Goal: Information Seeking & Learning: Find specific fact

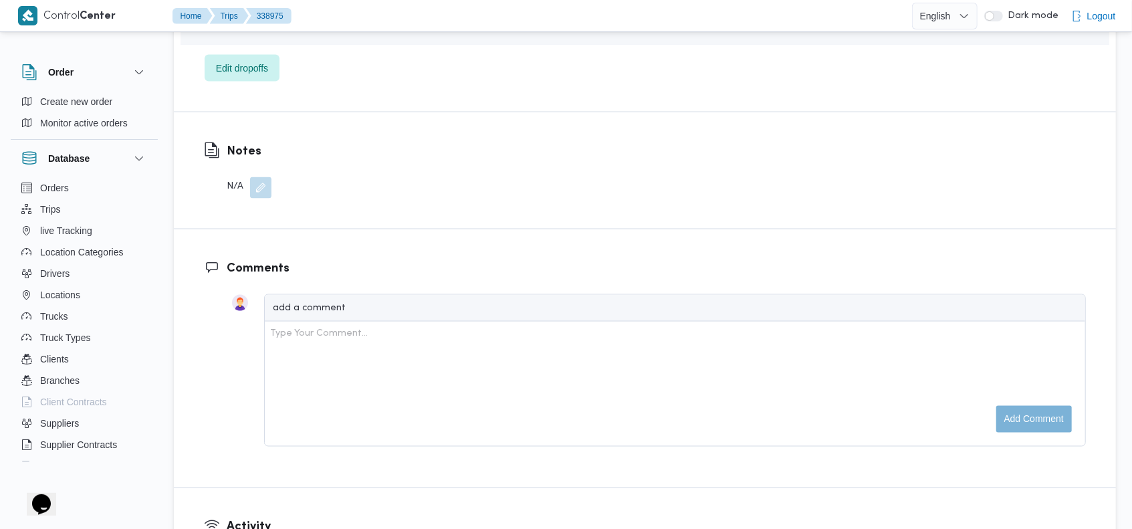
scroll to position [1367, 0]
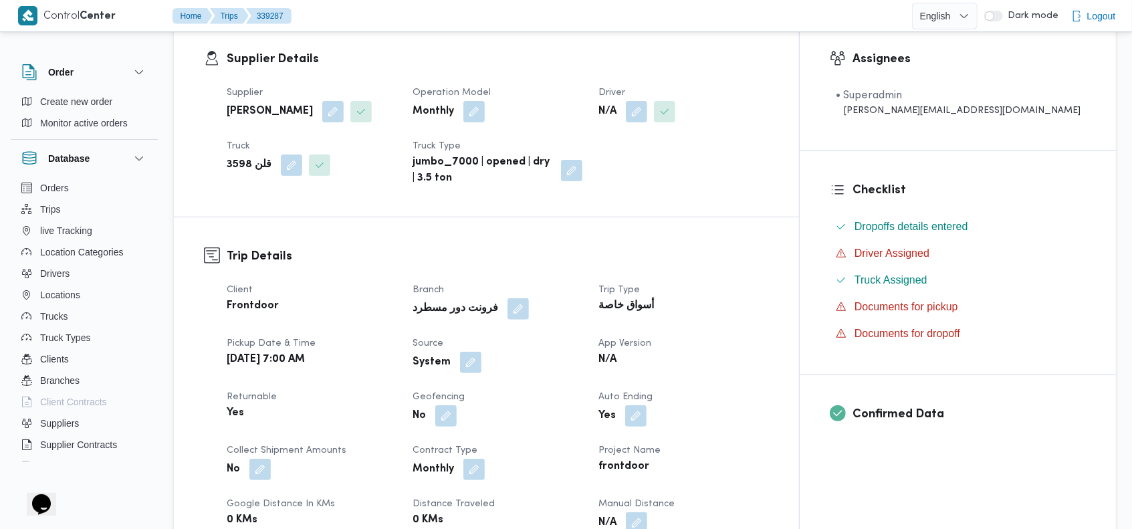
scroll to position [241, 0]
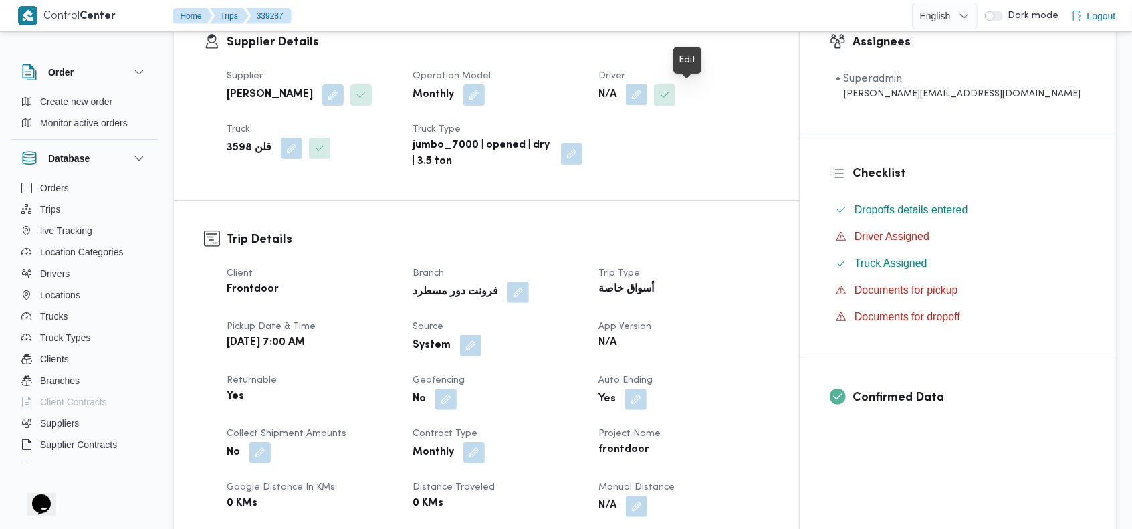
click at [647, 94] on button "button" at bounding box center [636, 94] width 21 height 21
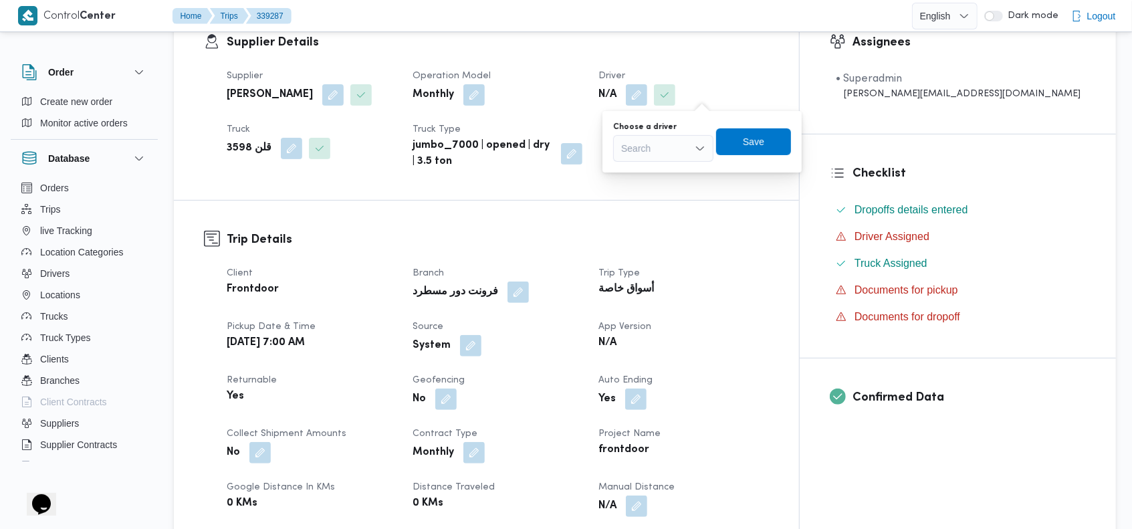
click at [678, 144] on div "Search" at bounding box center [663, 148] width 100 height 27
type input "عيد"
click at [768, 68] on dt "Driver" at bounding box center [683, 76] width 170 height 16
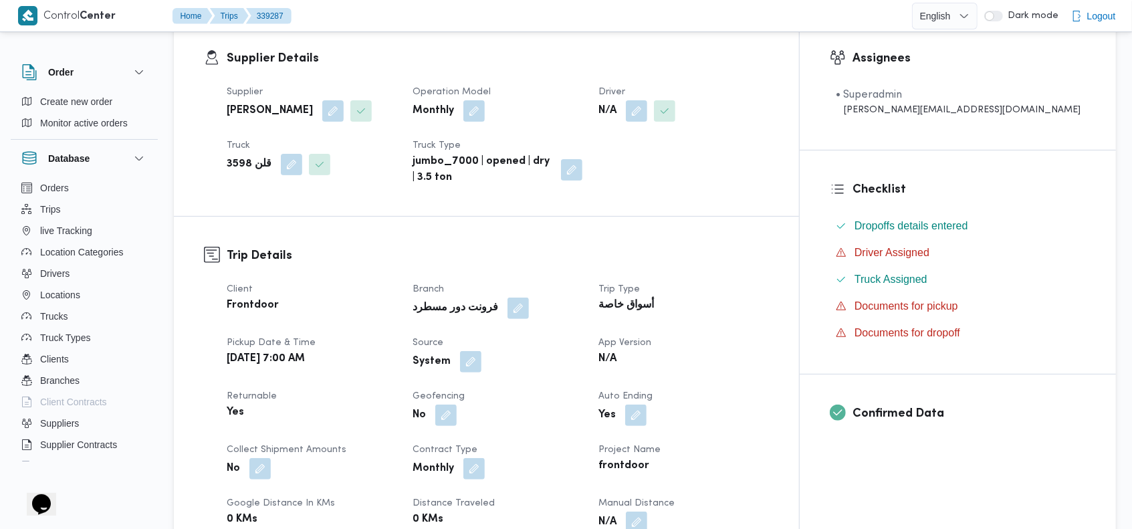
scroll to position [0, 0]
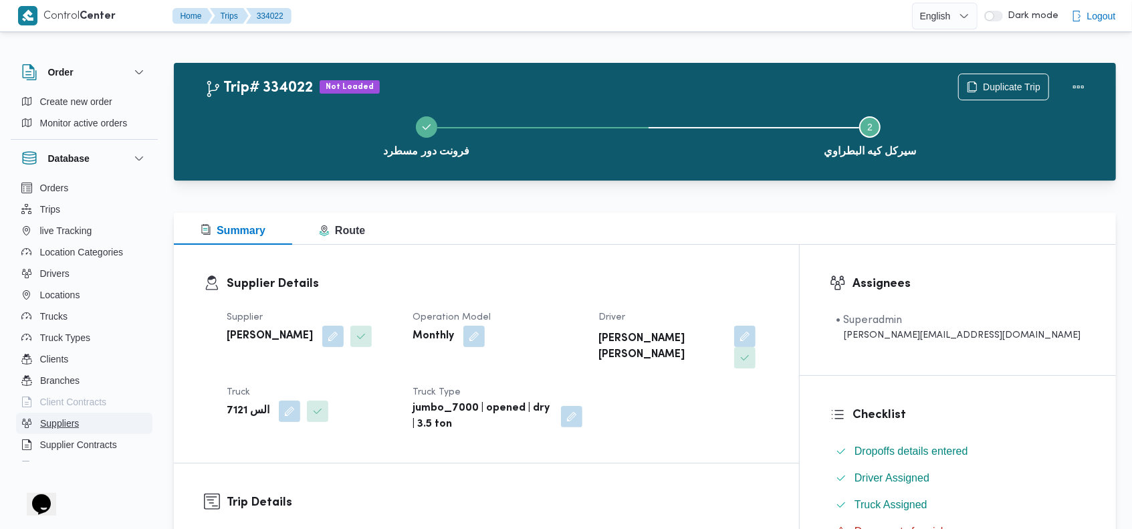
click at [85, 421] on button "Suppliers" at bounding box center [84, 422] width 136 height 21
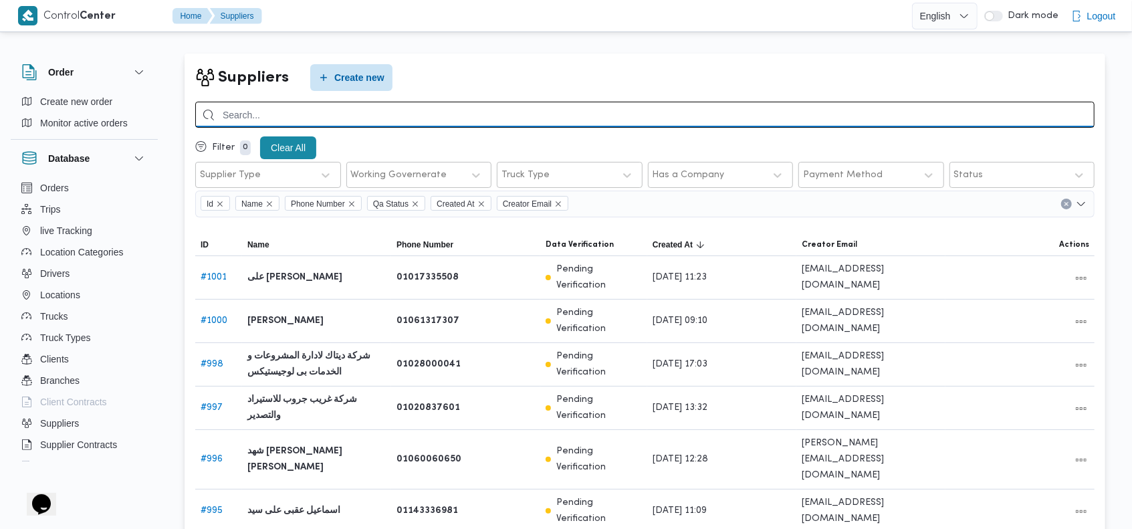
click at [935, 116] on input "search" at bounding box center [644, 115] width 899 height 26
type input "احمد محمد عبدالوهاب"
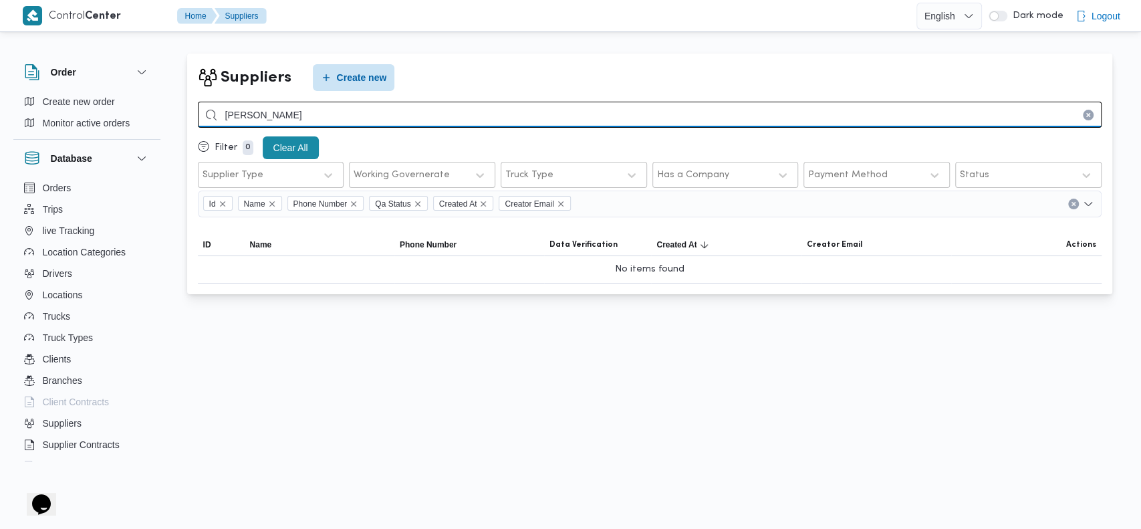
click at [701, 114] on input "احمد محمد عبدالوهاب" at bounding box center [650, 115] width 904 height 26
click at [545, 106] on input "احمد محمد عبدالوهاب" at bounding box center [650, 115] width 904 height 26
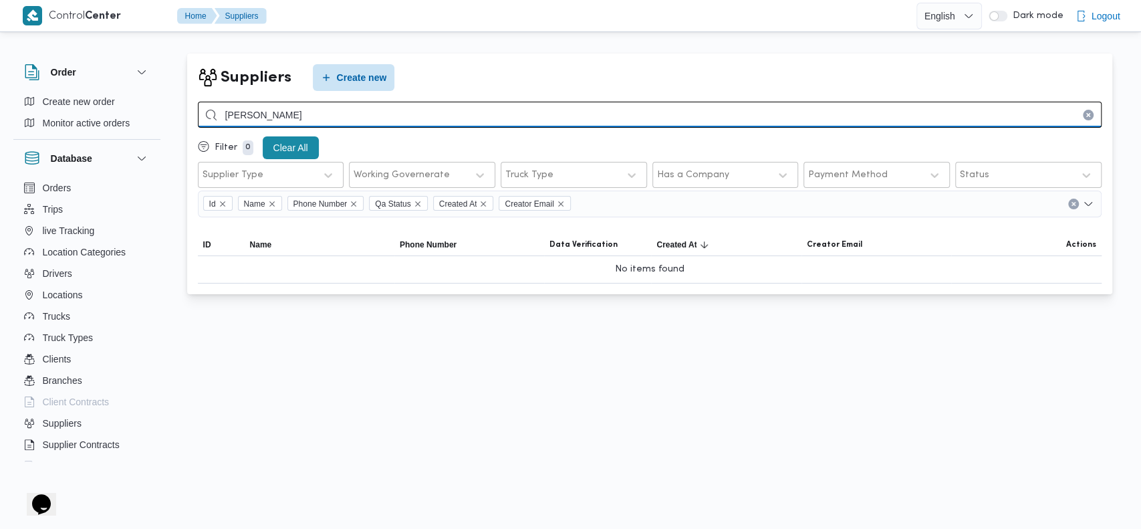
click at [545, 106] on input "احمد محمد عبدالوهاب" at bounding box center [650, 115] width 904 height 26
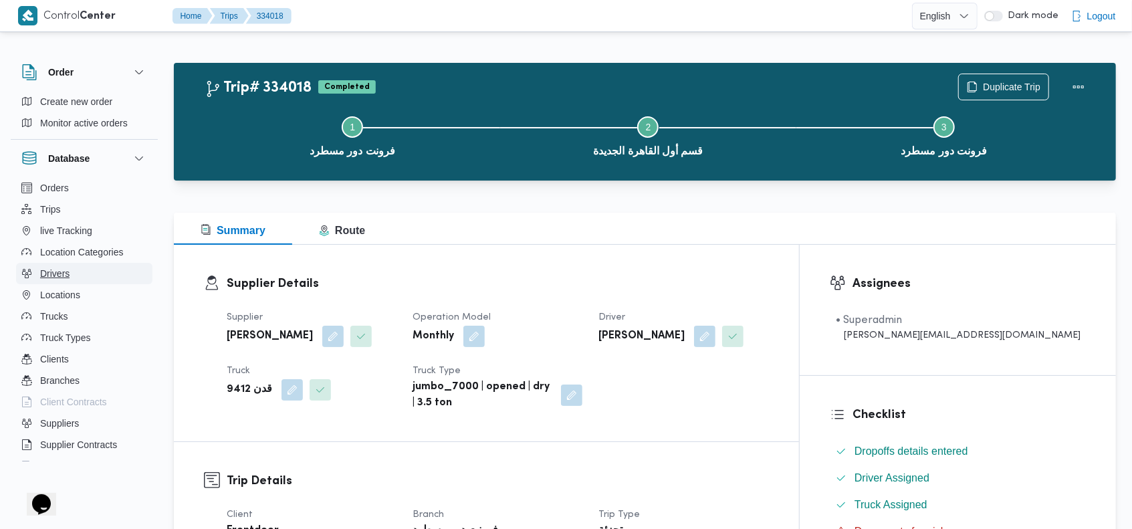
click at [92, 273] on button "Drivers" at bounding box center [84, 273] width 136 height 21
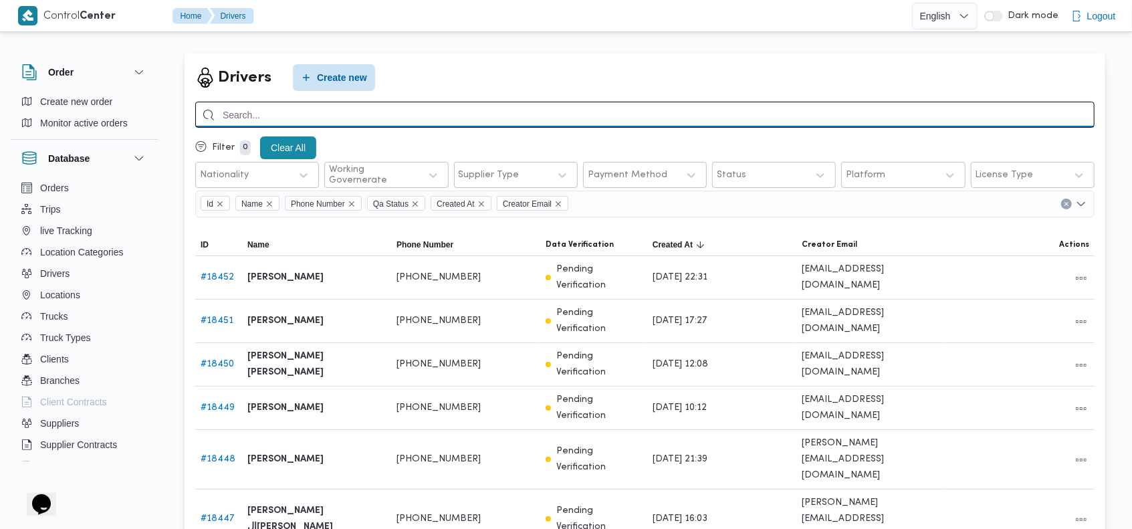
click at [678, 122] on input "search" at bounding box center [644, 115] width 899 height 26
type input "عضمه"
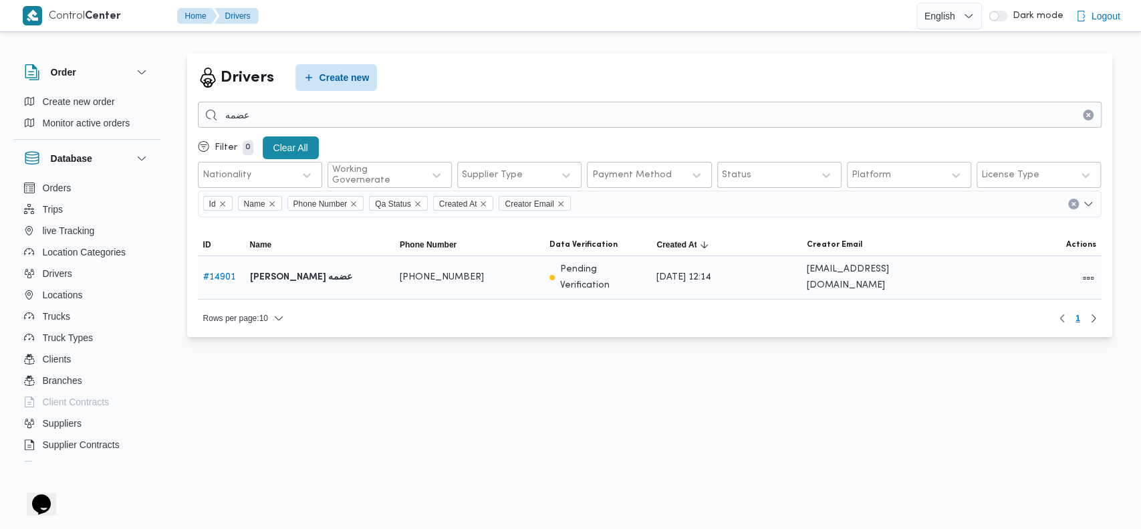
click at [289, 270] on b "احمد محمد عبدالوهاب عضمه" at bounding box center [301, 277] width 102 height 16
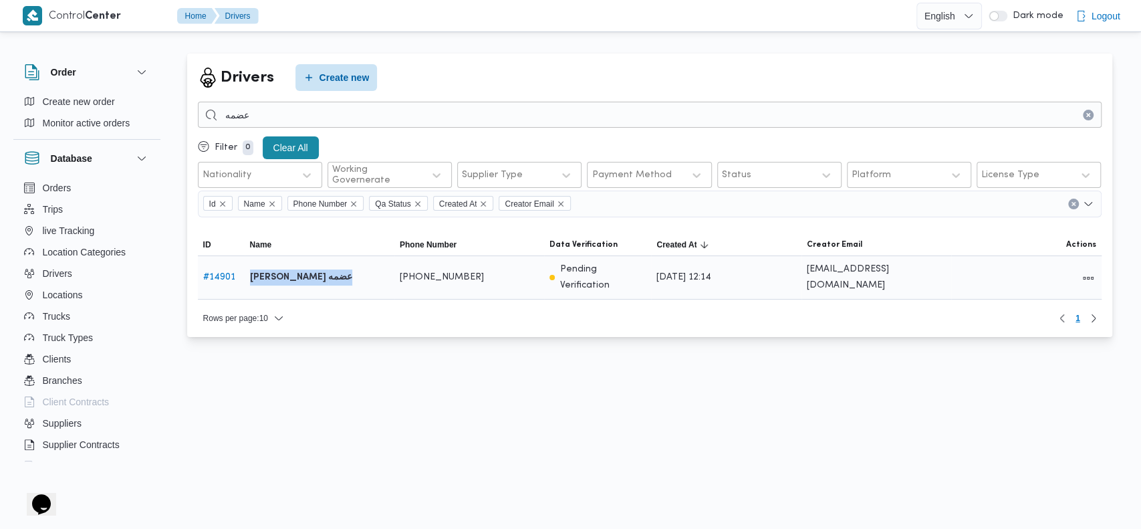
copy tr "احمد محمد عبدالوهاب عضمه Phone Number"
click at [50, 213] on span "Trips" at bounding box center [53, 209] width 21 height 16
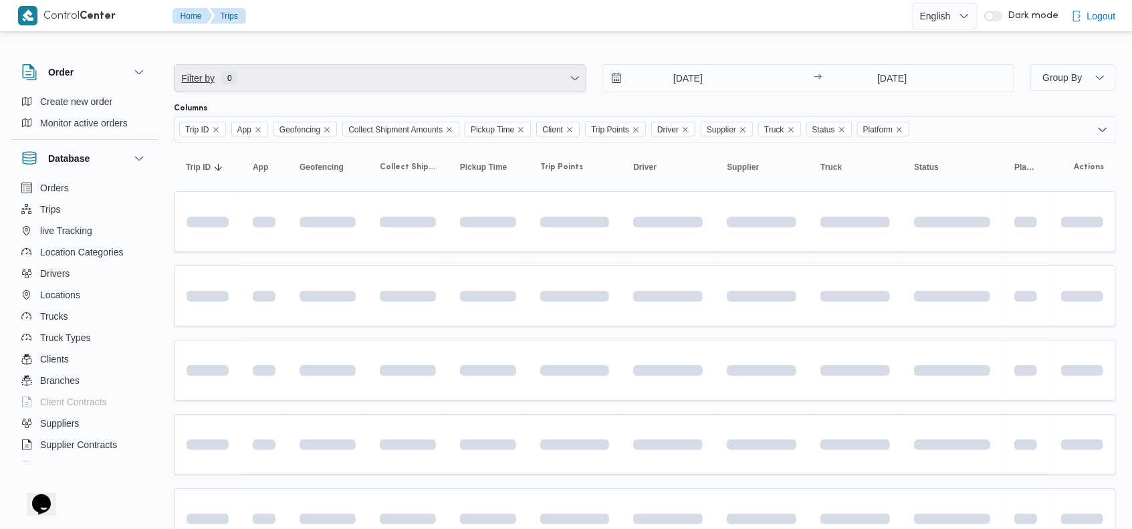
click at [440, 72] on span "Filter by 0" at bounding box center [379, 78] width 411 height 27
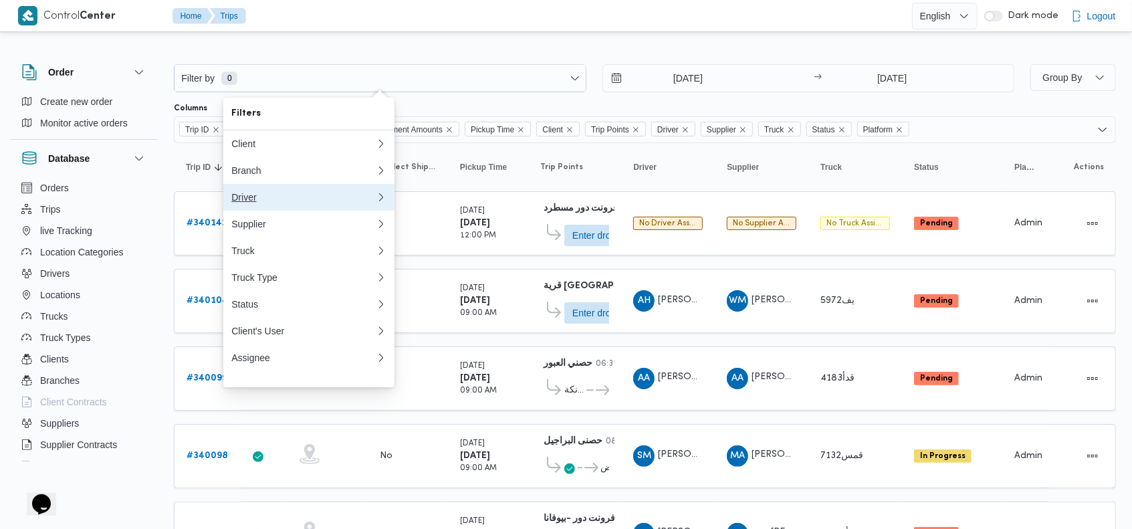
click at [258, 203] on div "Driver" at bounding box center [303, 197] width 144 height 11
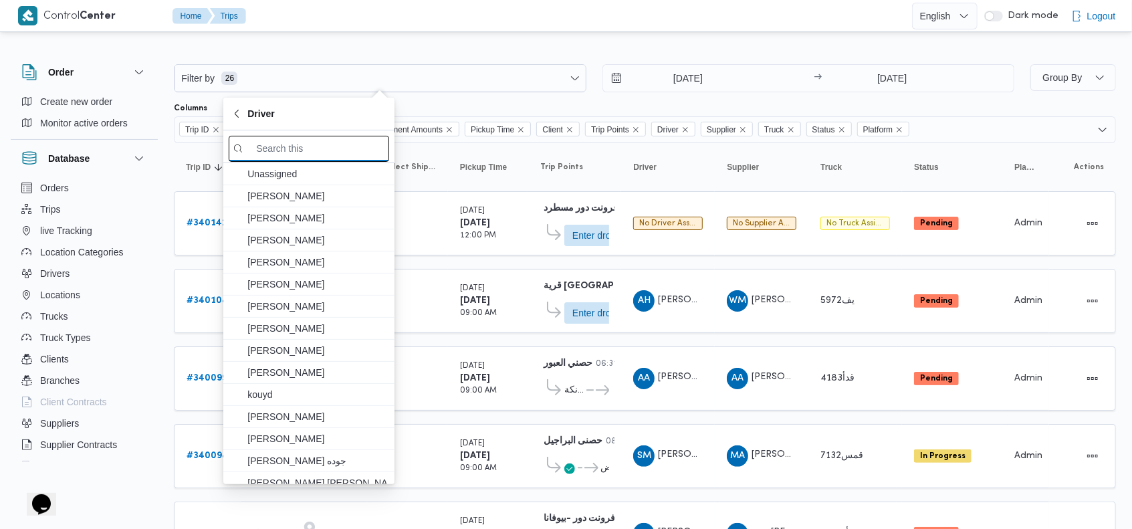
click at [283, 151] on input "search filters" at bounding box center [309, 149] width 160 height 26
paste input "احمد محمد عبدالوهاب عضمه"
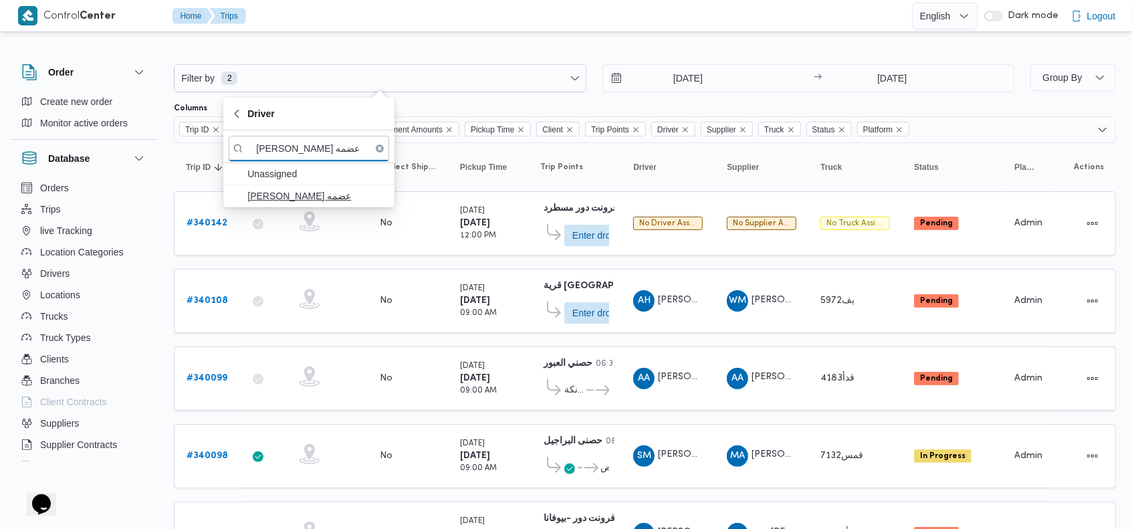
type input "احمد محمد عبدالوهاب عضمه"
click at [290, 199] on span "احمد محمد عبدالوهاب عضمه" at bounding box center [316, 196] width 139 height 16
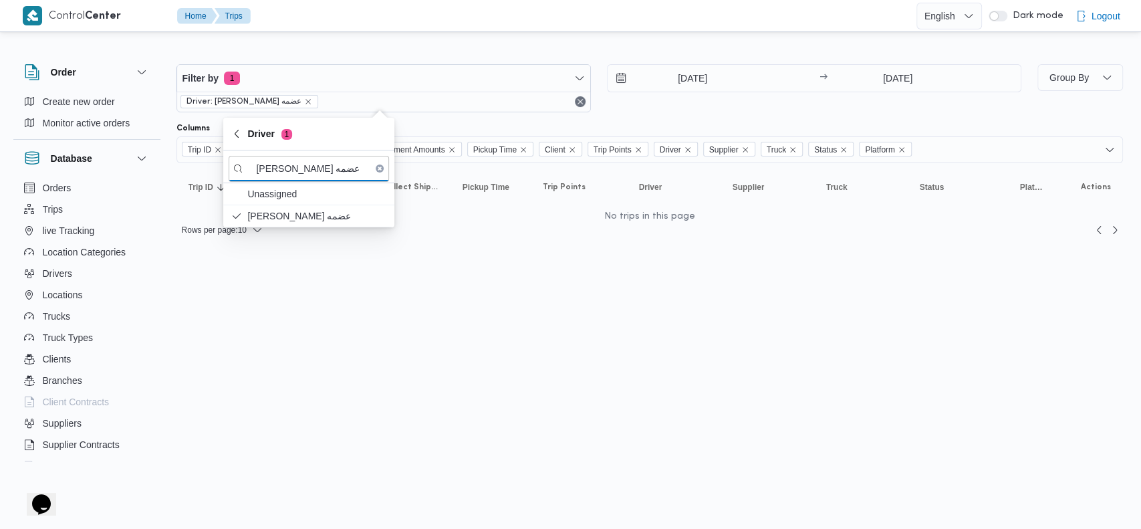
click at [668, 78] on input "21/9/2025" at bounding box center [684, 78] width 152 height 27
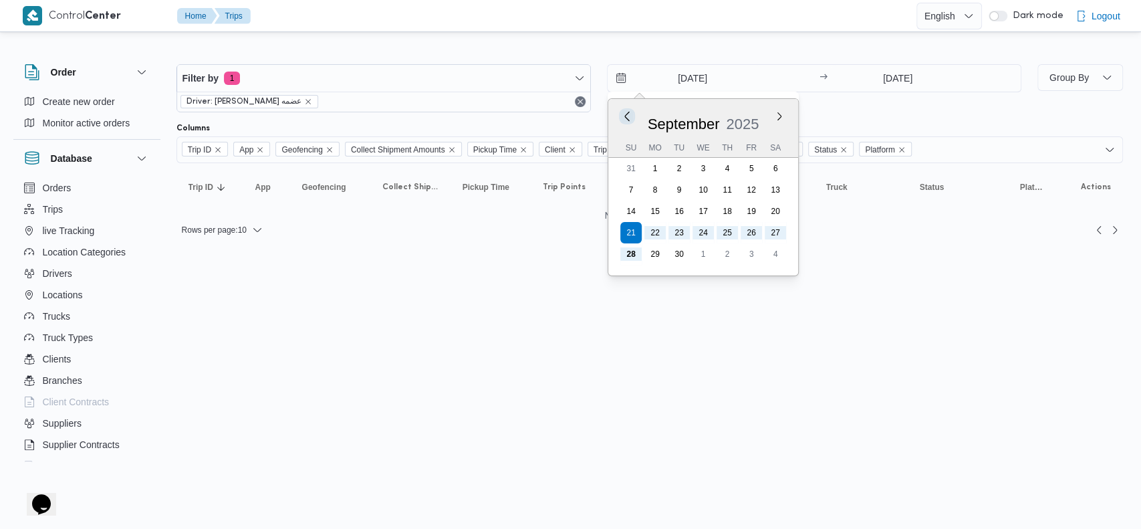
click at [624, 116] on button "Previous Month" at bounding box center [626, 116] width 13 height 13
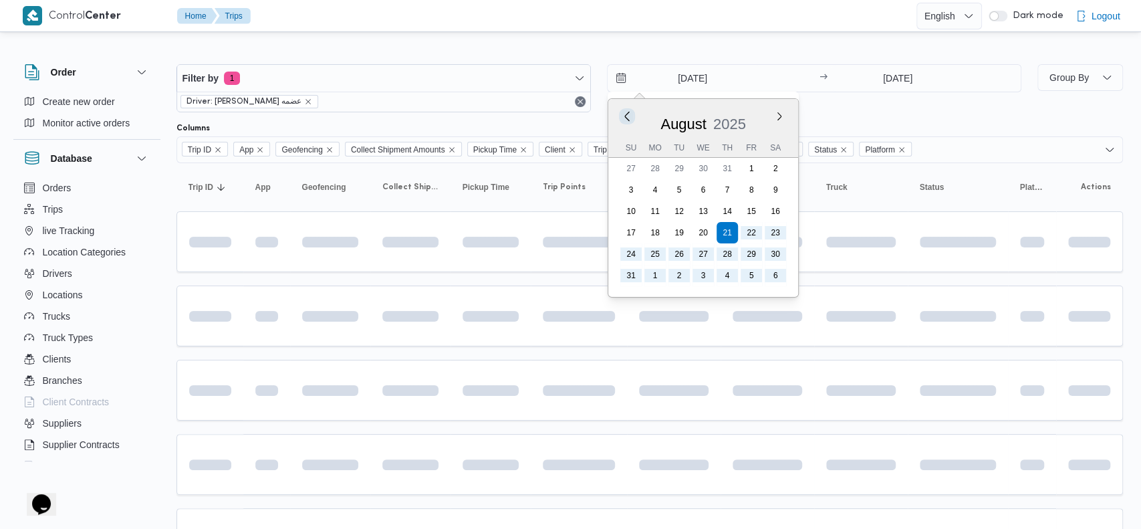
click at [624, 116] on button "Previous Month" at bounding box center [626, 116] width 13 height 13
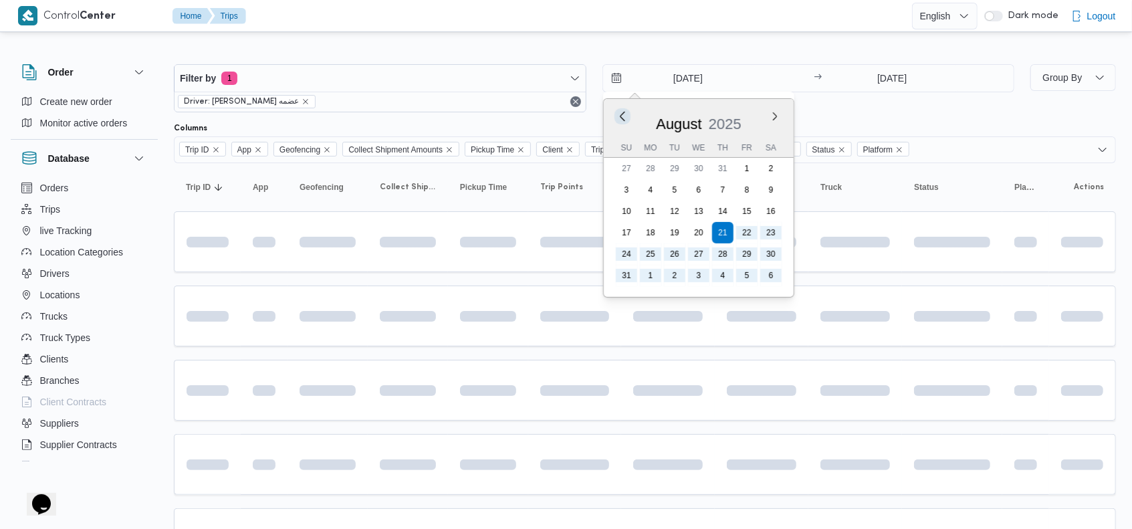
click at [624, 116] on button "Previous Month" at bounding box center [622, 116] width 13 height 13
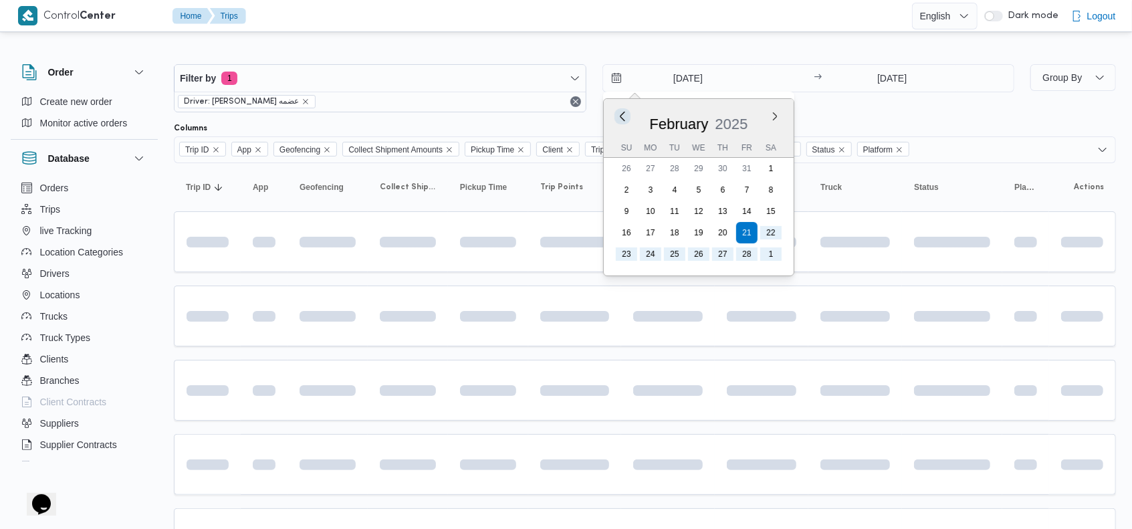
click at [624, 116] on button "Previous Month" at bounding box center [622, 116] width 13 height 13
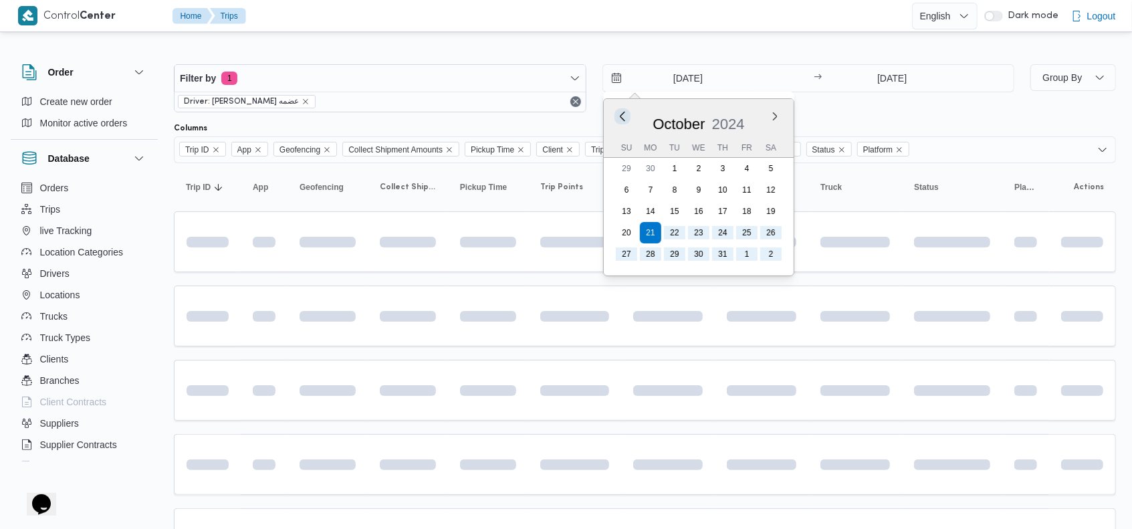
click at [624, 116] on button "Previous Month" at bounding box center [622, 116] width 13 height 13
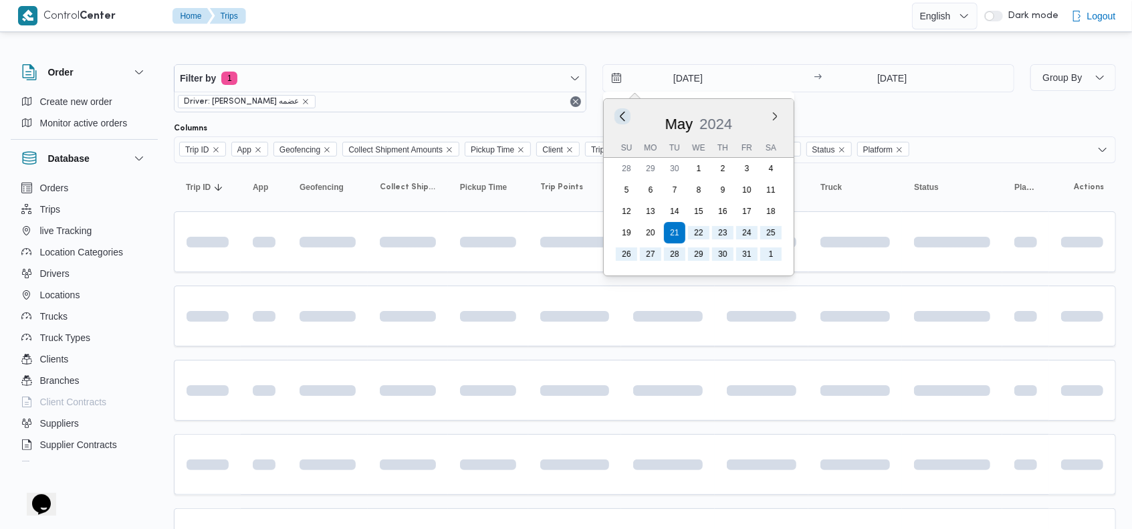
click at [624, 116] on button "Previous Month" at bounding box center [622, 116] width 13 height 13
type input "21/2/2024"
click at [868, 112] on div "Filter by 1 Driver: احمد محمد عبدالوهاب عضمه 21/2/2024 Previous Month Next mont…" at bounding box center [594, 88] width 856 height 64
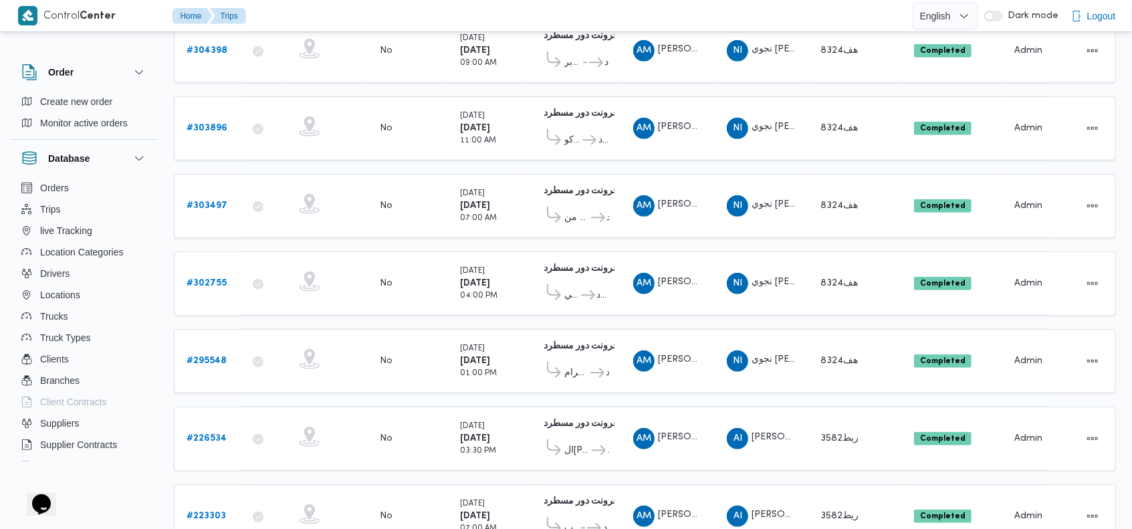
scroll to position [471, 0]
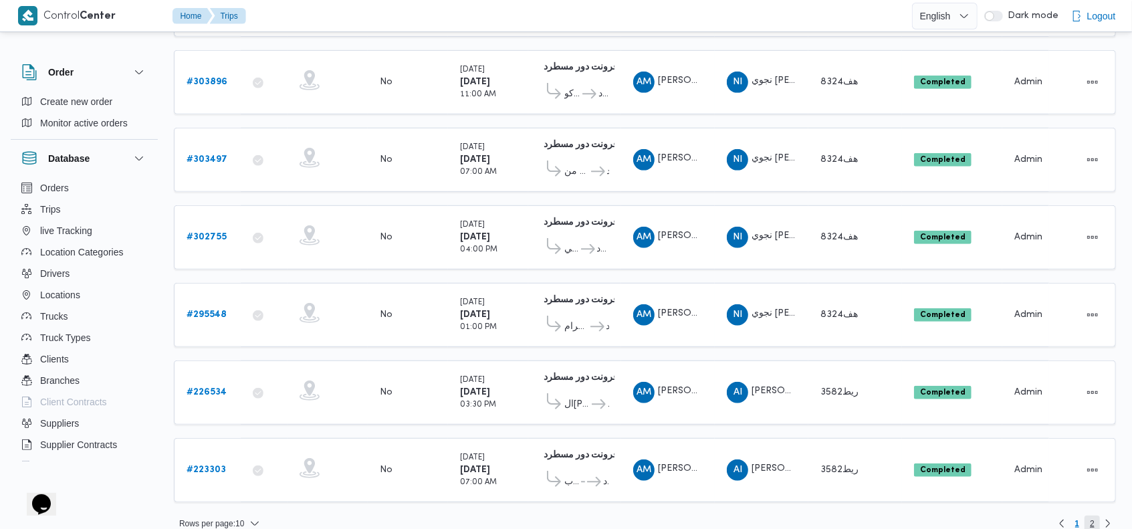
click at [1095, 515] on span "2" at bounding box center [1091, 523] width 15 height 16
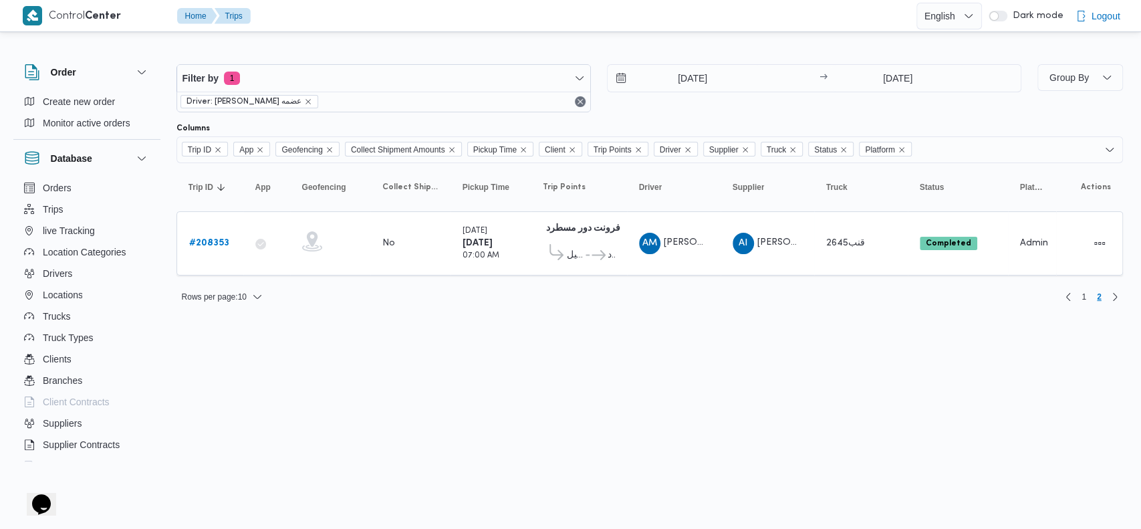
drag, startPoint x: 1140, startPoint y: 457, endPoint x: 1140, endPoint y: 491, distance: 33.4
click at [1140, 491] on html "Control Center Home Trips English عربي Dark mode Logout Order Create new order …" at bounding box center [570, 264] width 1141 height 529
click at [1075, 304] on div "Rows per page : 10 1 2" at bounding box center [649, 297] width 963 height 32
click at [1084, 293] on span "1" at bounding box center [1084, 297] width 5 height 16
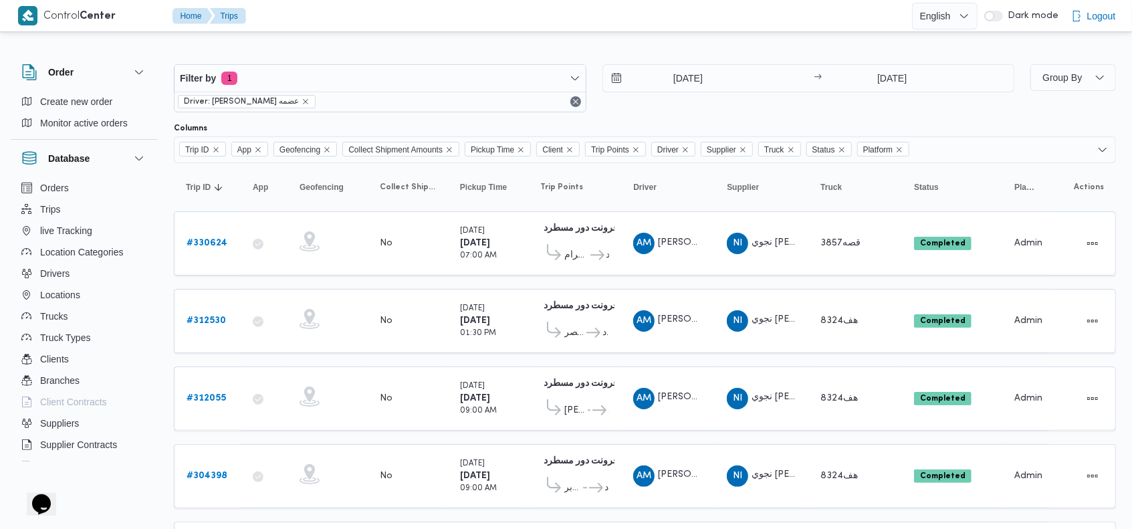
click at [867, 118] on div "Filter by 1 Driver: احمد محمد عبدالوهاب عضمه 21/2/2024 → 28/9/2025" at bounding box center [594, 88] width 856 height 64
click at [699, 37] on div "Filter by 1 Driver: احمد محمد عبدالوهاب عضمه 21/2/2024 → 28/9/2025 Group By Col…" at bounding box center [558, 527] width 1132 height 985
click at [695, 43] on div at bounding box center [645, 53] width 942 height 21
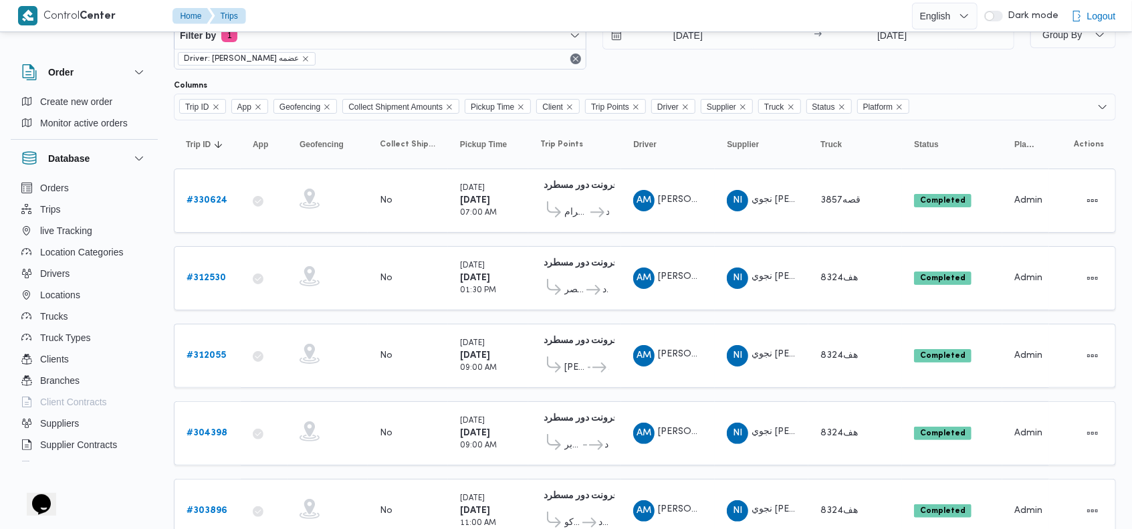
scroll to position [55, 0]
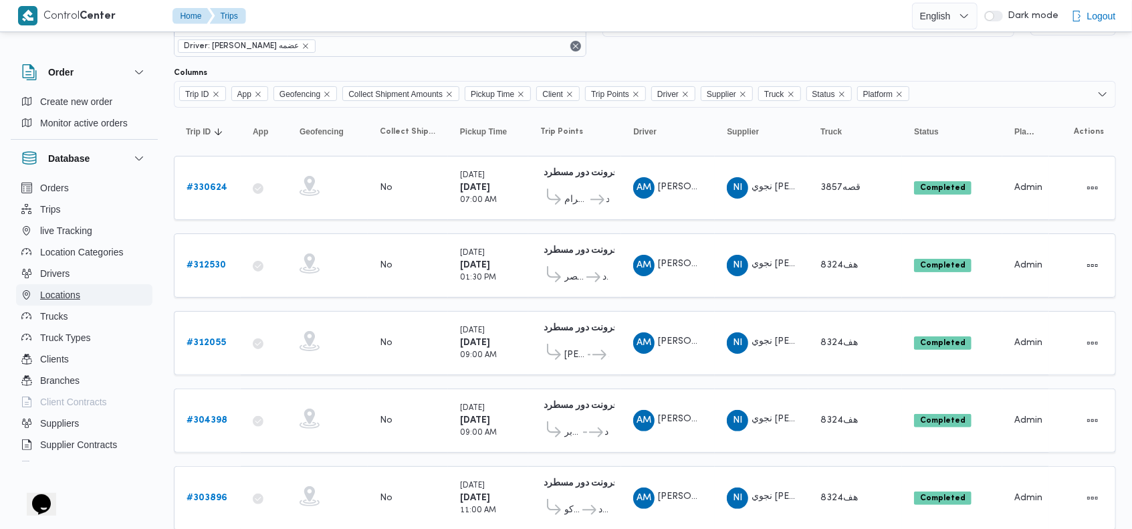
click at [92, 294] on button "Locations" at bounding box center [84, 294] width 136 height 21
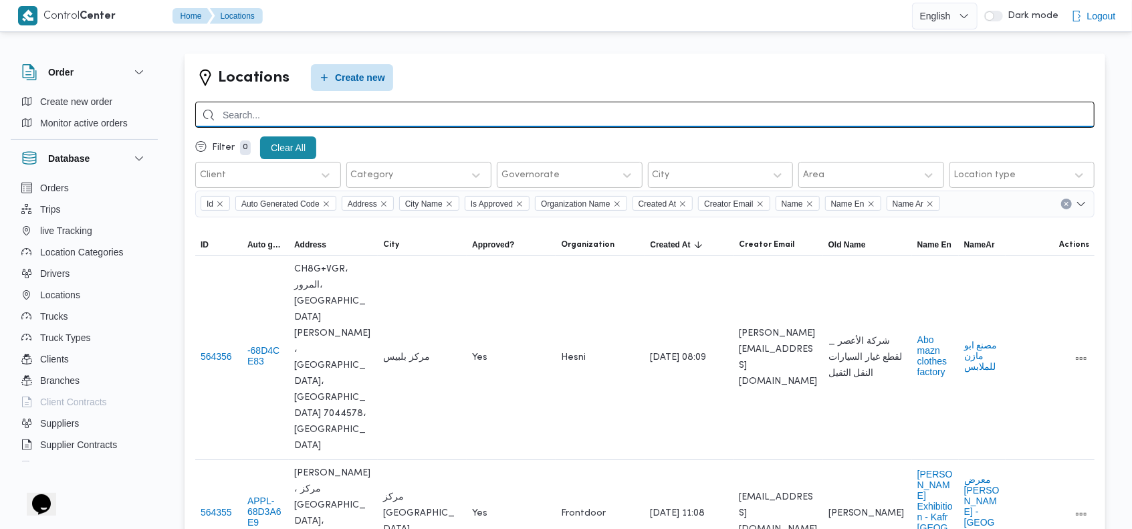
click at [733, 116] on input "search" at bounding box center [644, 115] width 899 height 26
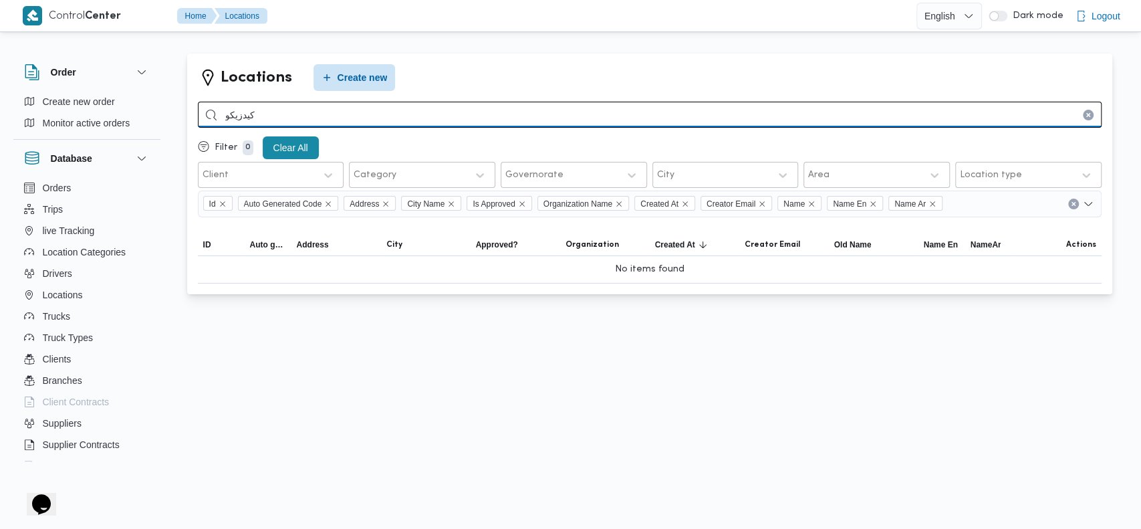
click at [858, 123] on input "كيدزيكو" at bounding box center [650, 115] width 904 height 26
type input "كيد"
